Goal: Check status: Check status

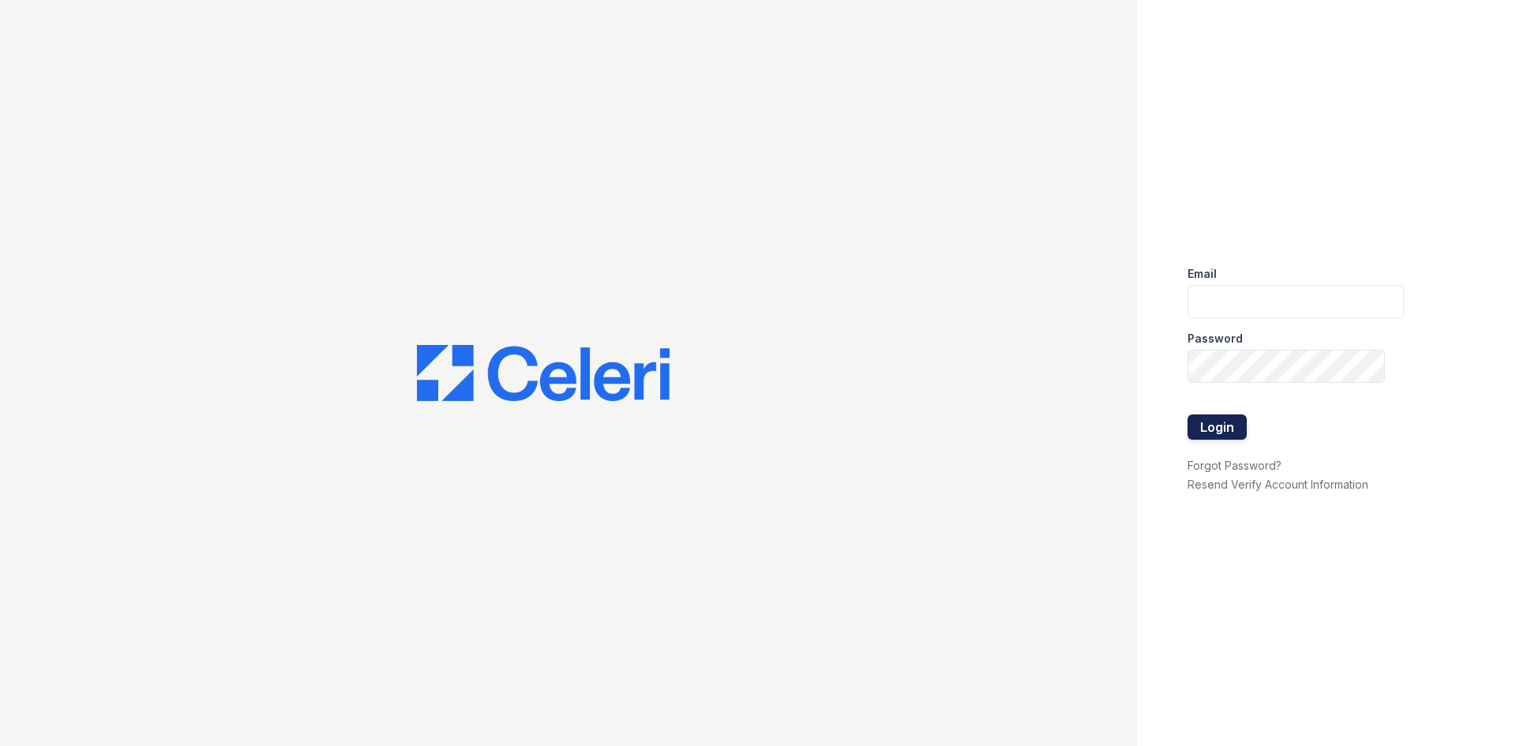
type input "arrivelex@trinity-pm.com"
click at [1223, 418] on button "Login" at bounding box center [1217, 427] width 59 height 25
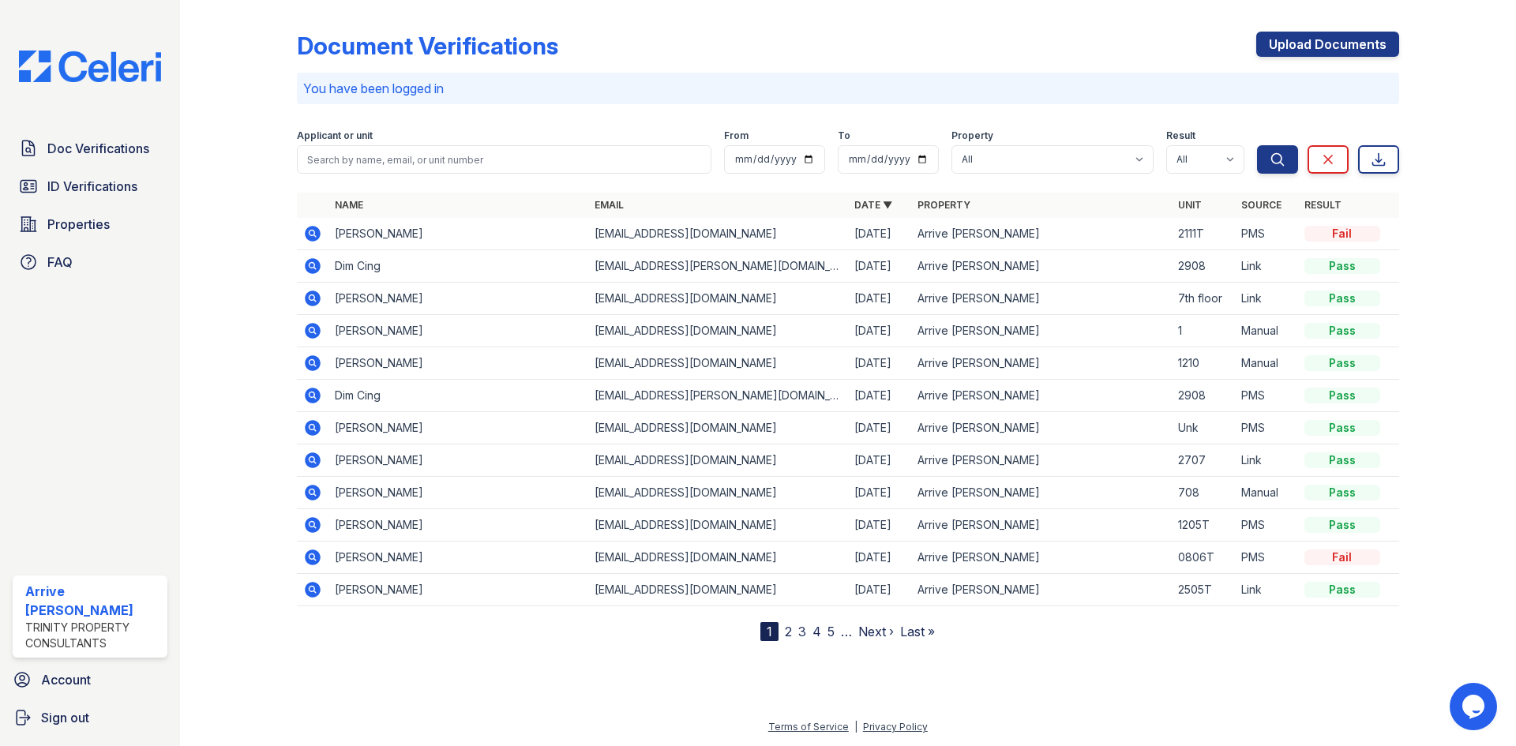
click at [314, 265] on icon at bounding box center [312, 265] width 4 height 4
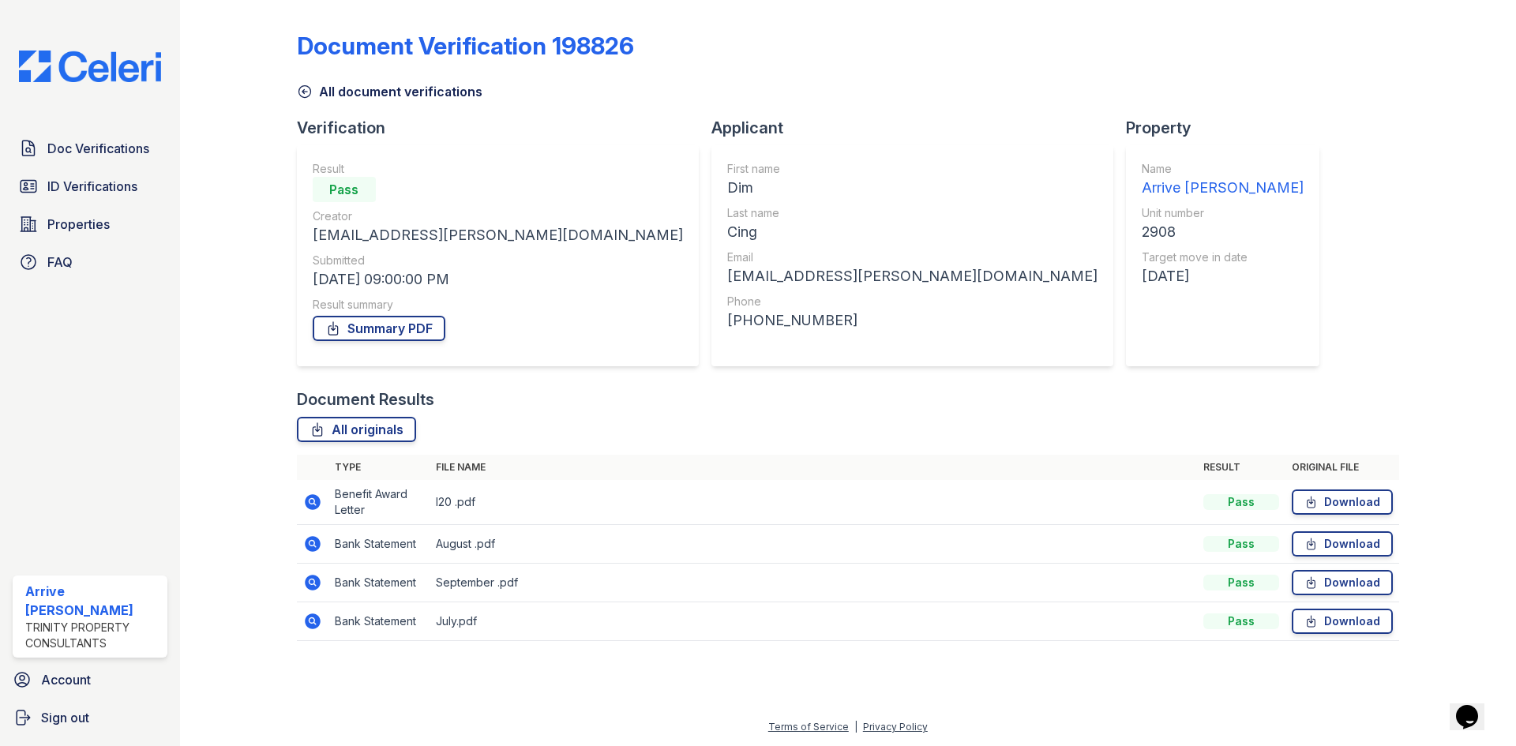
click at [309, 92] on icon at bounding box center [305, 92] width 16 height 16
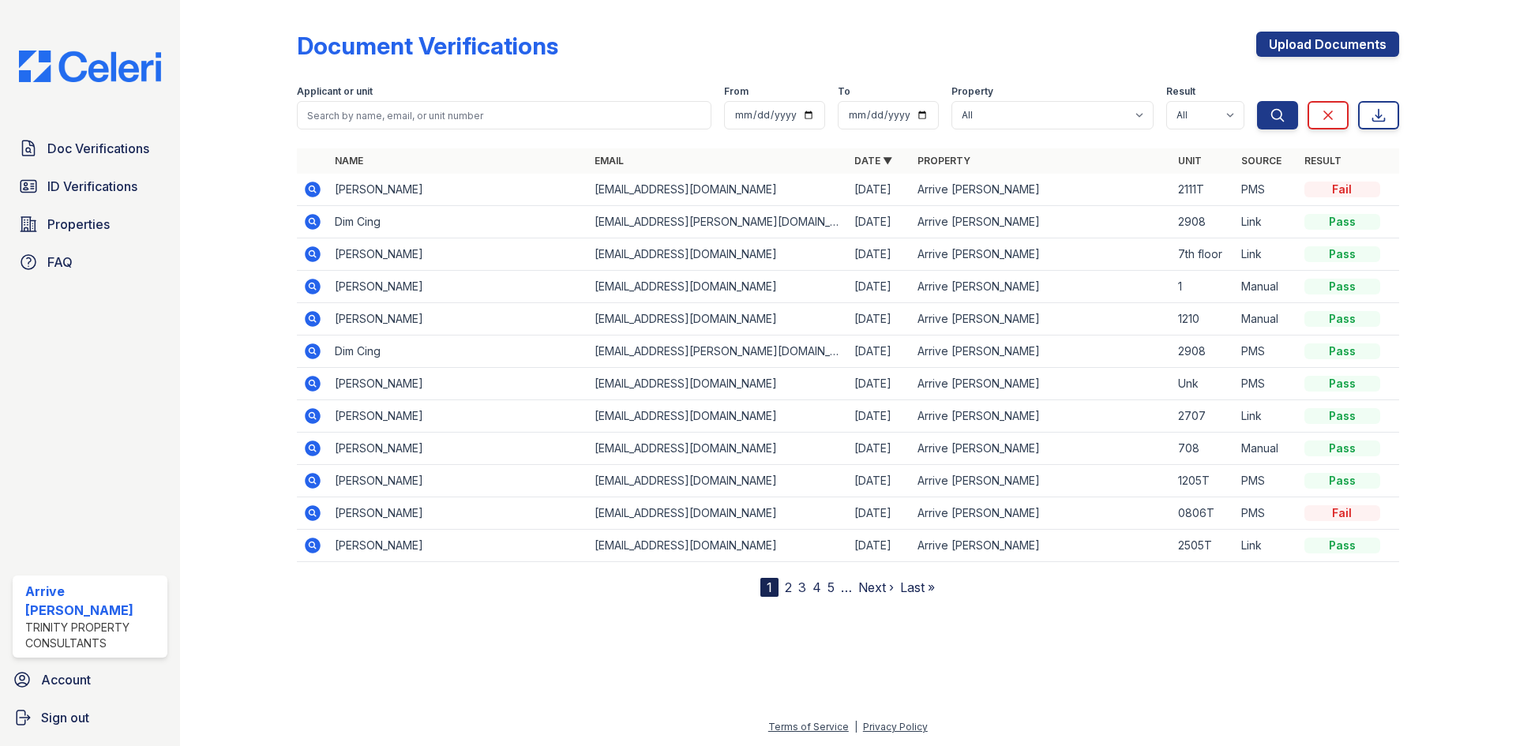
click at [312, 220] on icon at bounding box center [312, 221] width 4 height 4
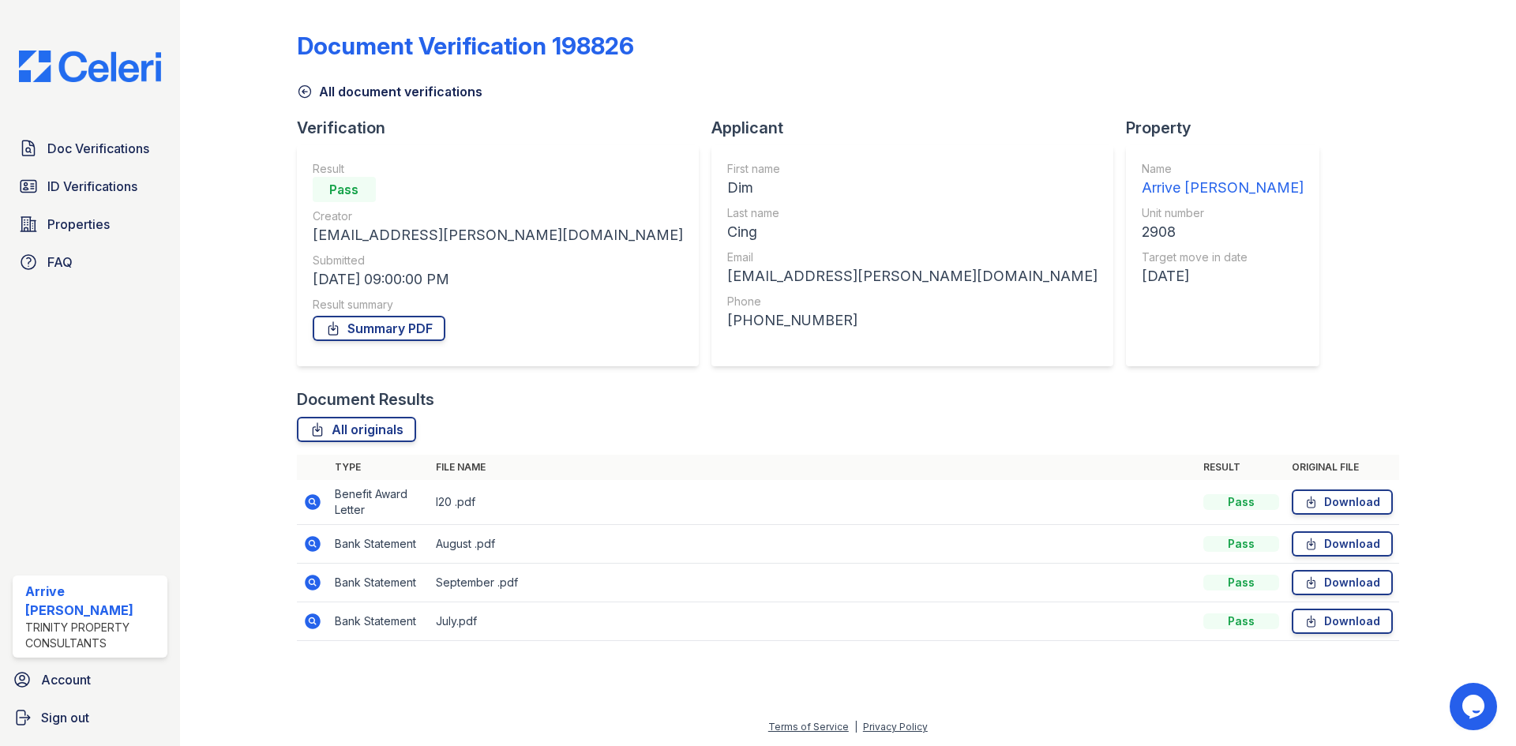
click at [310, 504] on icon at bounding box center [312, 502] width 19 height 19
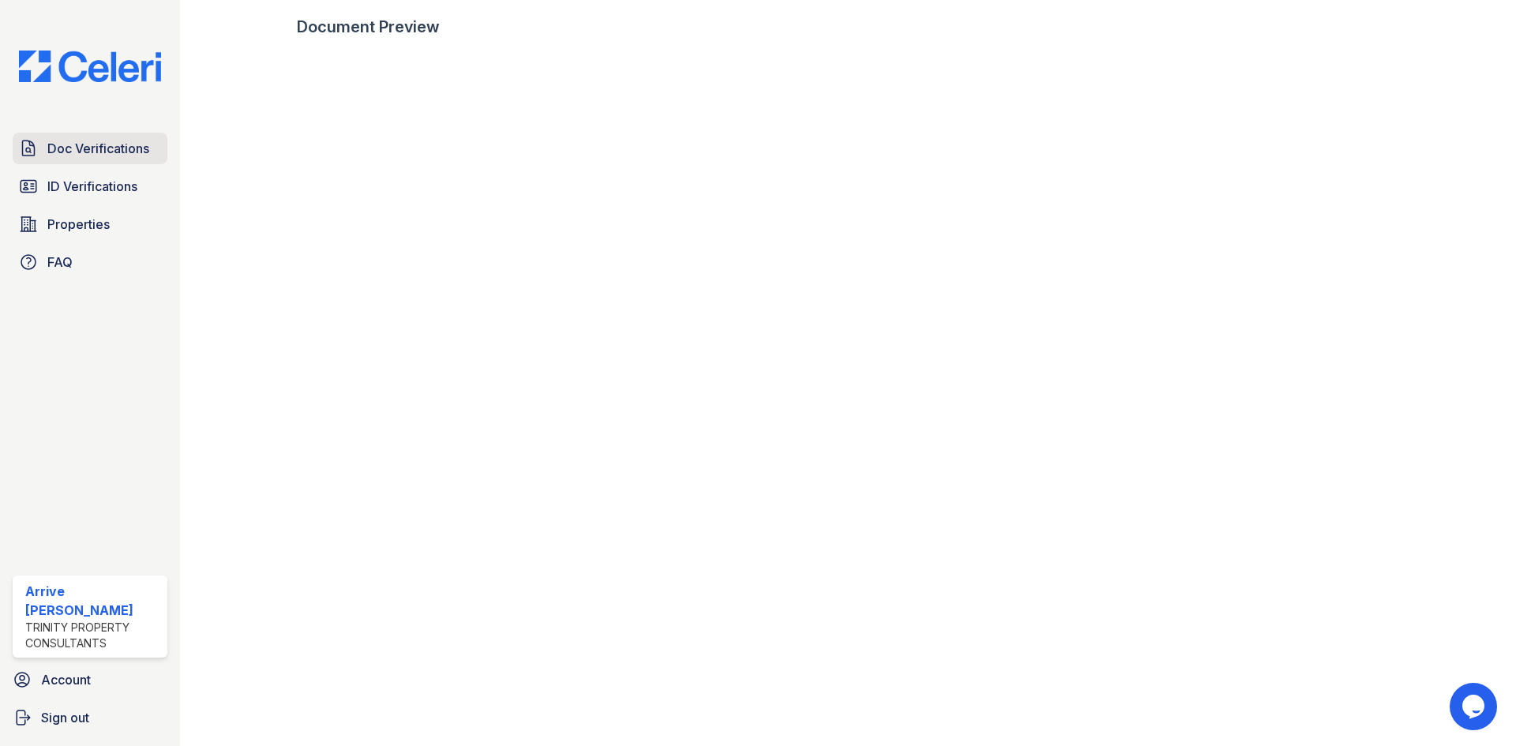
scroll to position [553, 0]
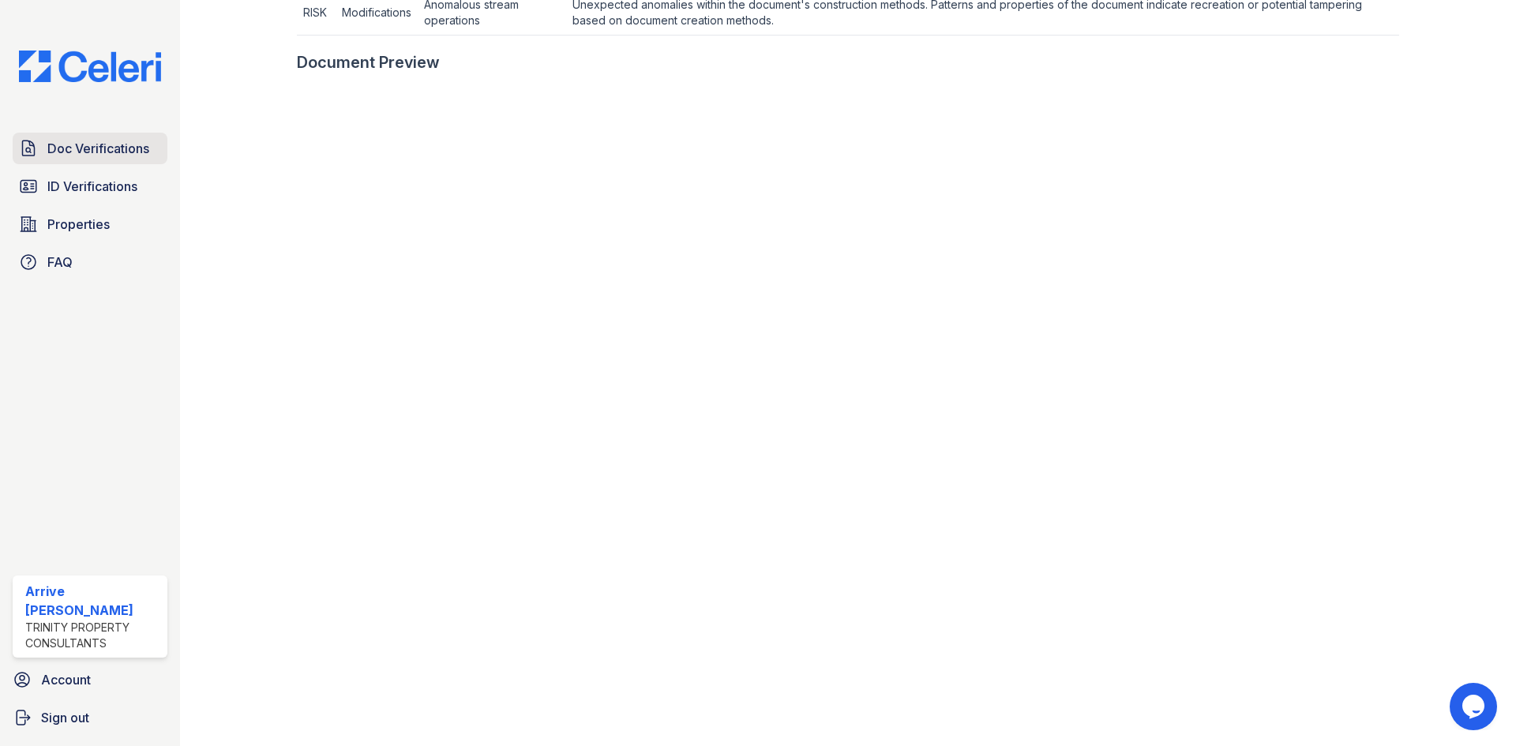
click at [131, 145] on span "Doc Verifications" at bounding box center [98, 148] width 102 height 19
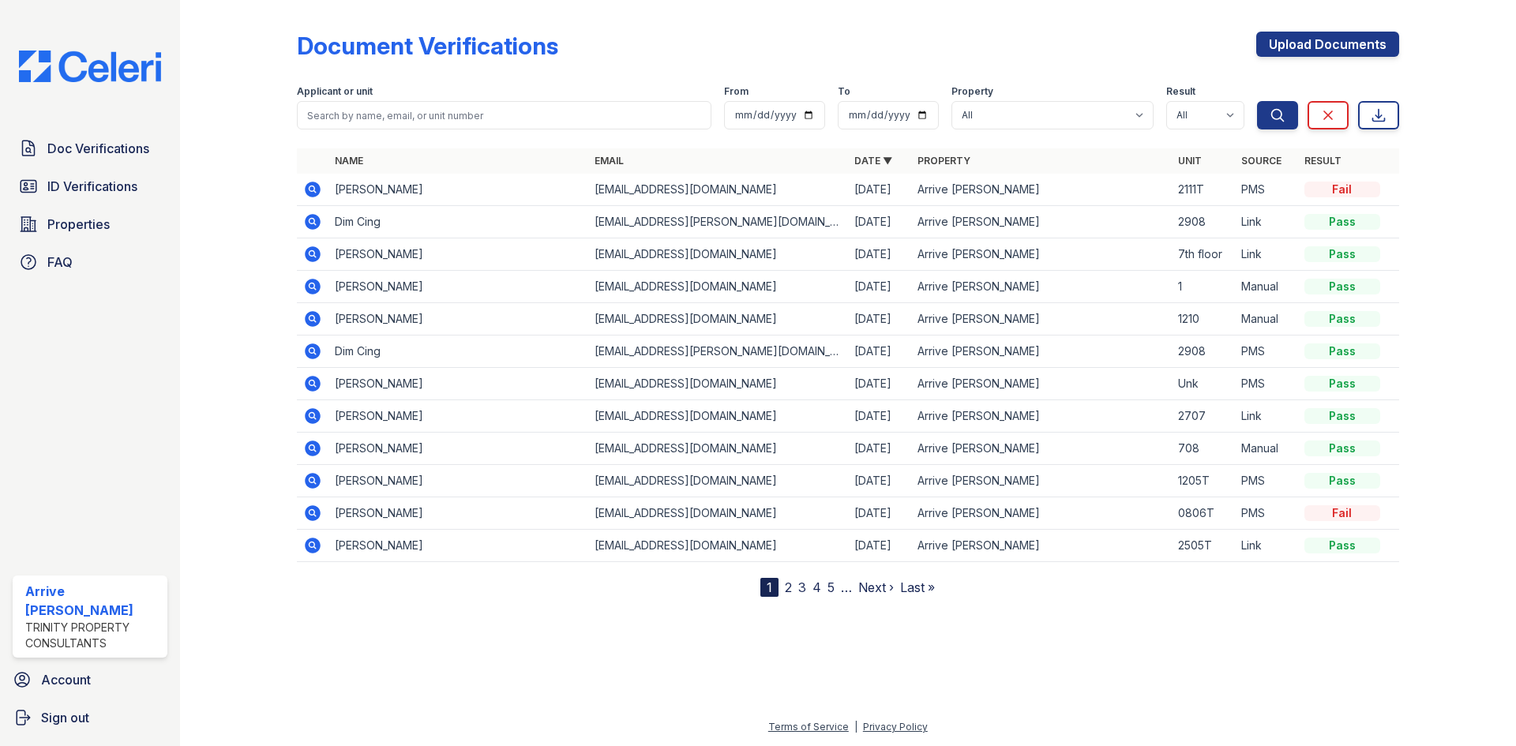
click at [306, 223] on icon at bounding box center [313, 222] width 16 height 16
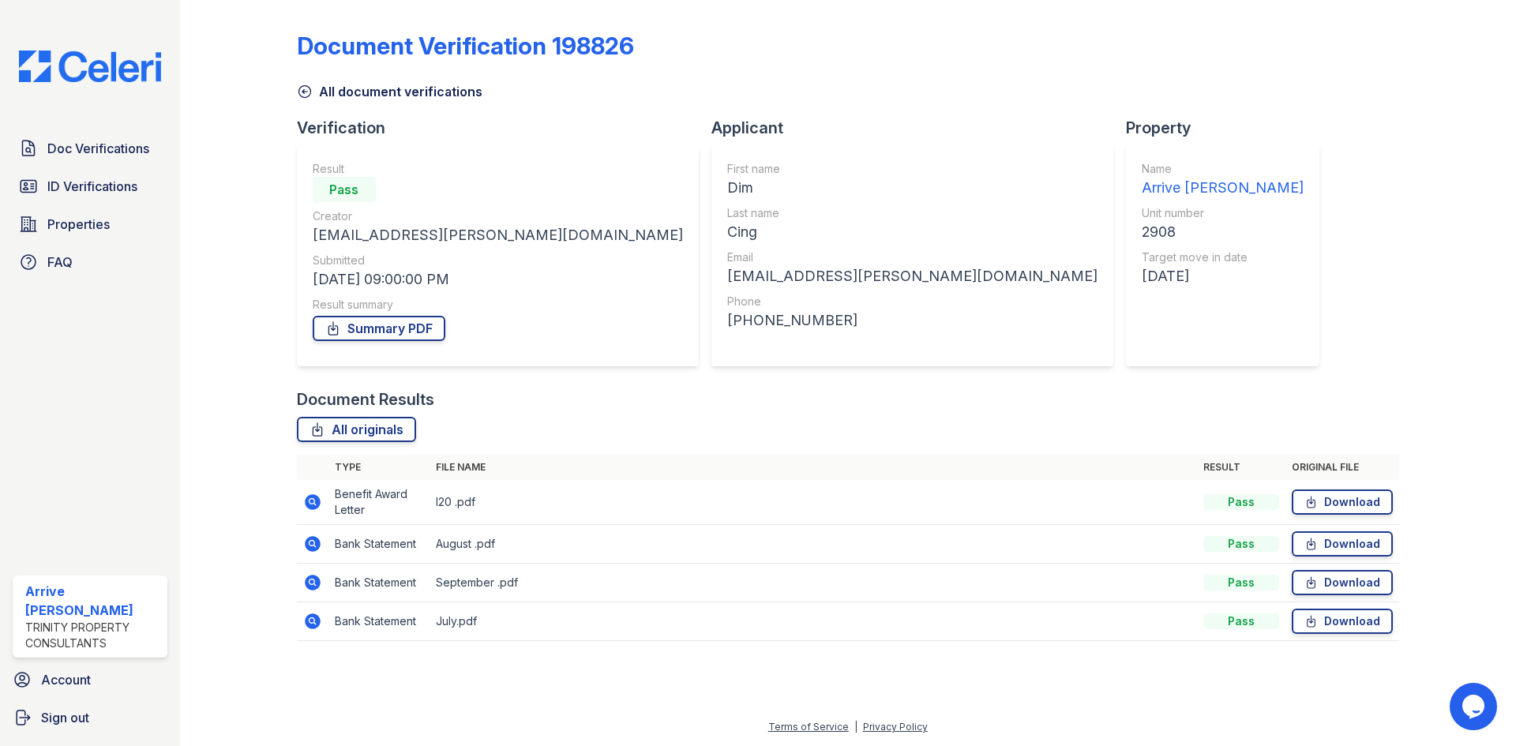
click at [312, 547] on icon at bounding box center [313, 544] width 16 height 16
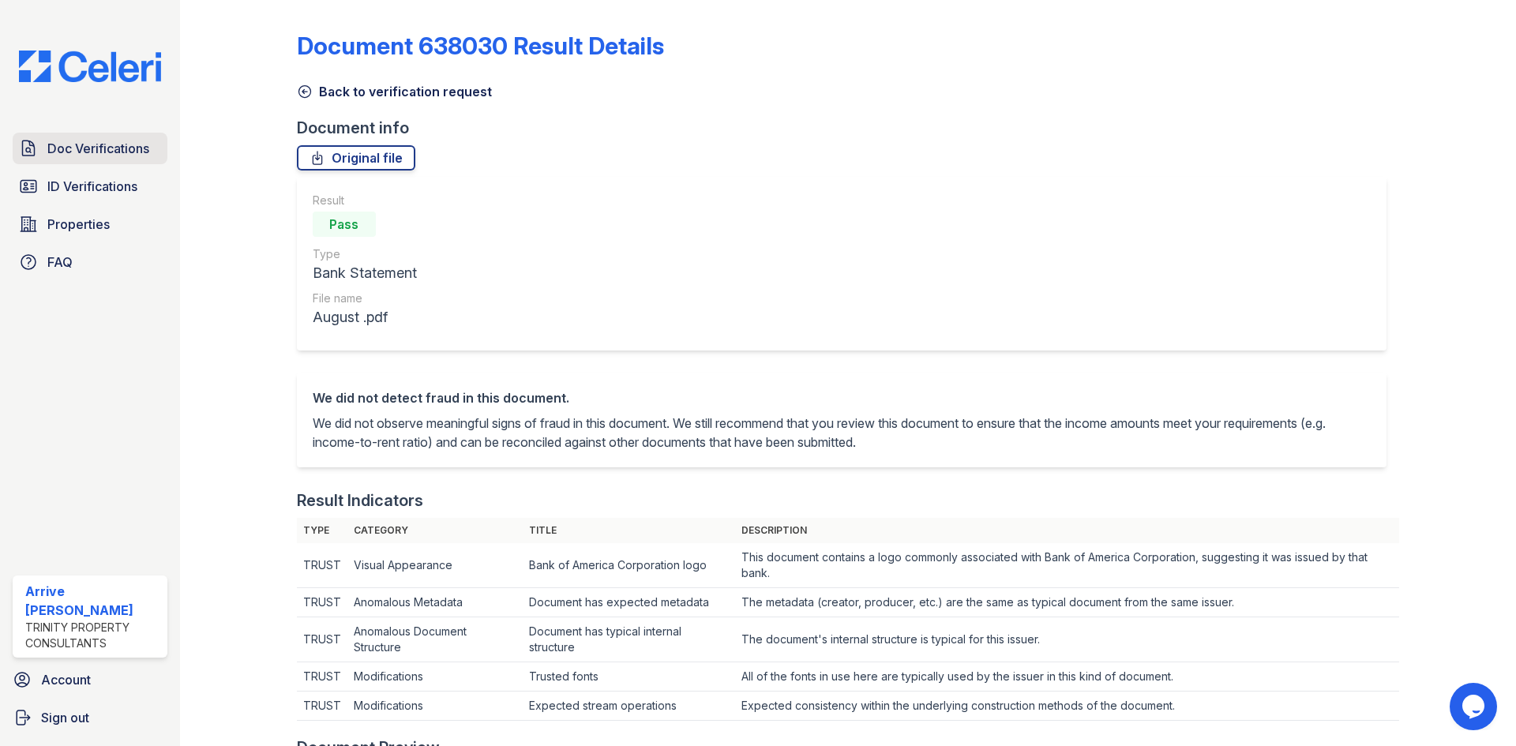
drag, startPoint x: 143, startPoint y: 153, endPoint x: 161, endPoint y: 148, distance: 19.0
click at [143, 153] on span "Doc Verifications" at bounding box center [98, 148] width 102 height 19
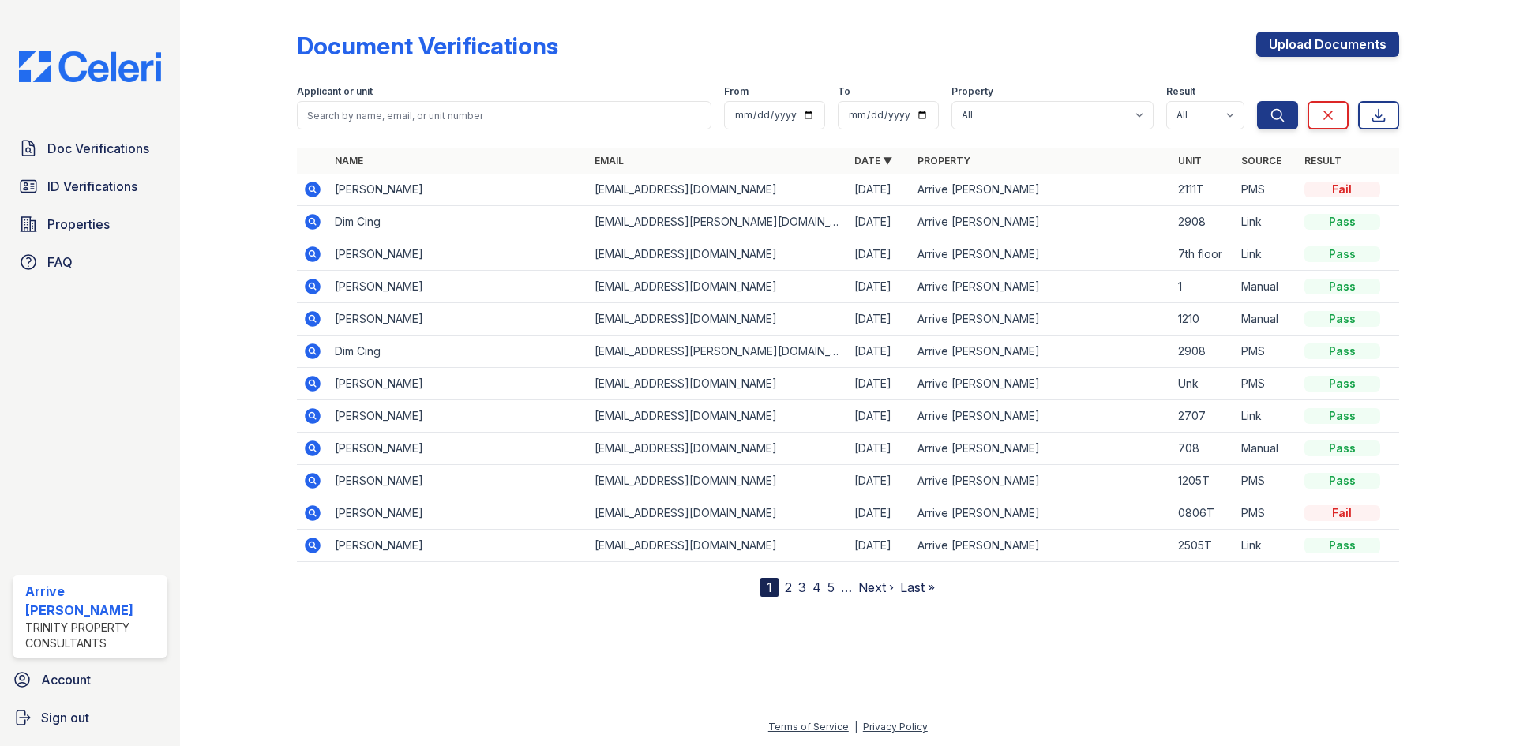
click at [310, 193] on icon at bounding box center [313, 190] width 16 height 16
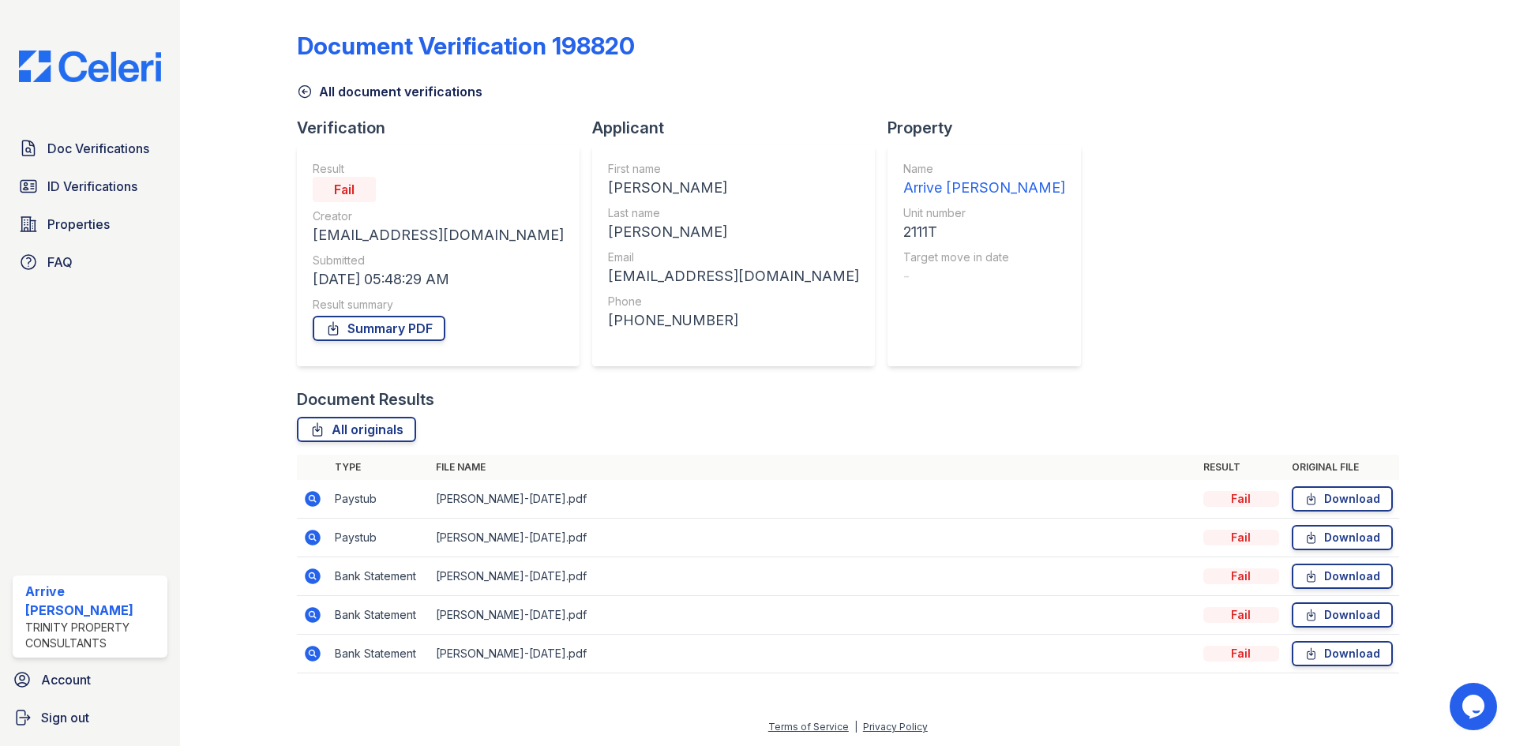
click at [314, 509] on td at bounding box center [313, 499] width 32 height 39
click at [309, 495] on icon at bounding box center [313, 499] width 16 height 16
